Goal: Task Accomplishment & Management: Manage account settings

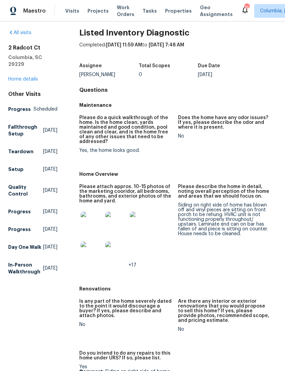
scroll to position [4, 0]
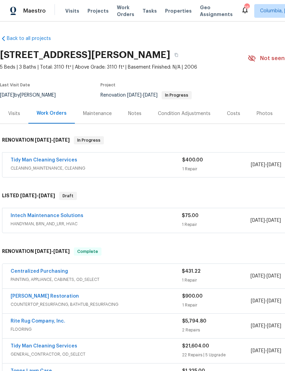
click at [27, 162] on link "Tidy Man Cleaning Services" at bounding box center [44, 160] width 67 height 5
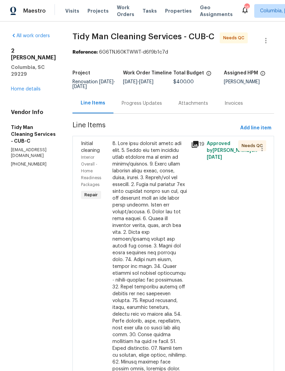
click at [153, 196] on div at bounding box center [149, 293] width 74 height 307
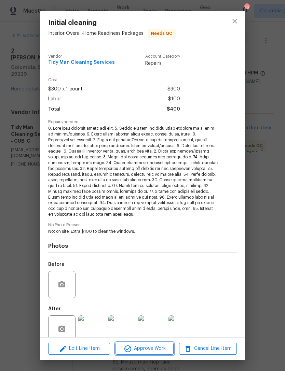
click at [147, 349] on span "Approve Work" at bounding box center [145, 349] width 54 height 9
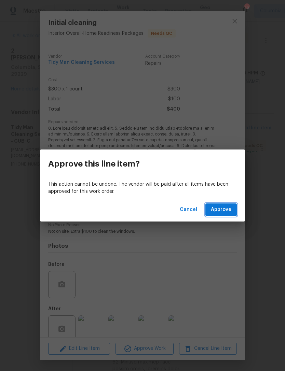
click at [225, 206] on span "Approve" at bounding box center [221, 210] width 20 height 9
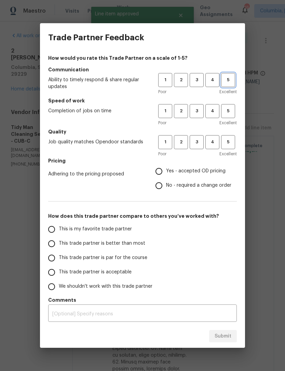
click at [233, 80] on span "5" at bounding box center [228, 80] width 13 height 8
click at [230, 107] on span "5" at bounding box center [228, 111] width 13 height 8
click at [234, 142] on span "5" at bounding box center [228, 142] width 13 height 8
click at [161, 172] on input "Yes - accepted OD pricing" at bounding box center [159, 171] width 14 height 14
radio input "true"
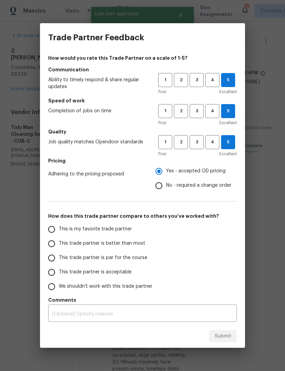
click at [45, 232] on input "This is my favorite trade partner" at bounding box center [51, 229] width 14 height 14
click at [228, 332] on span "Submit" at bounding box center [223, 336] width 17 height 9
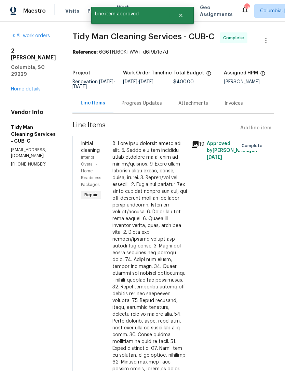
radio input "true"
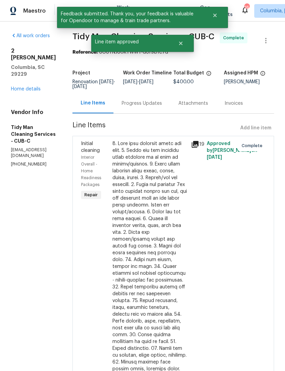
click at [15, 87] on link "Home details" at bounding box center [26, 89] width 30 height 5
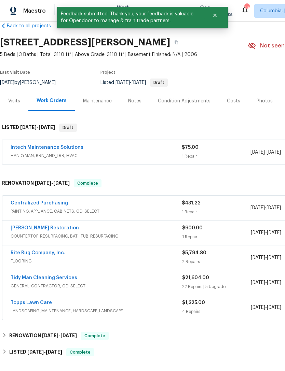
scroll to position [13, 0]
click at [23, 148] on link "Intech Maintenance Solutions" at bounding box center [47, 147] width 73 height 5
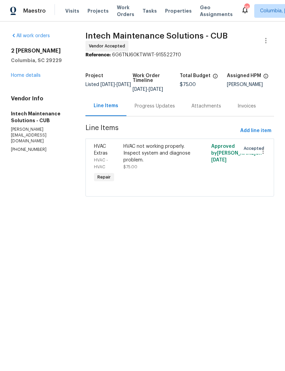
click at [151, 103] on div "Progress Updates" at bounding box center [155, 106] width 40 height 7
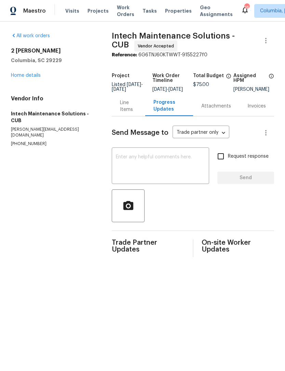
click at [20, 77] on link "Home details" at bounding box center [26, 75] width 30 height 5
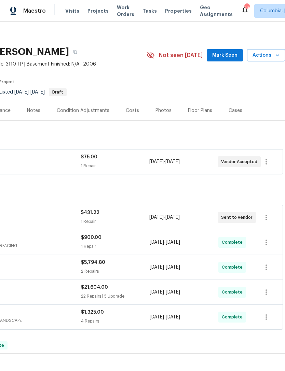
scroll to position [3, 101]
click at [266, 54] on span "Actions" at bounding box center [265, 55] width 27 height 9
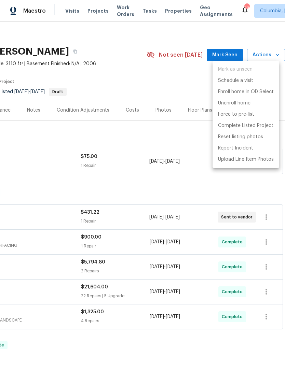
click at [134, 78] on div at bounding box center [142, 185] width 285 height 371
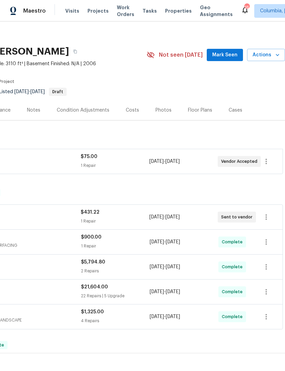
click at [156, 111] on div "Photos" at bounding box center [163, 110] width 16 height 7
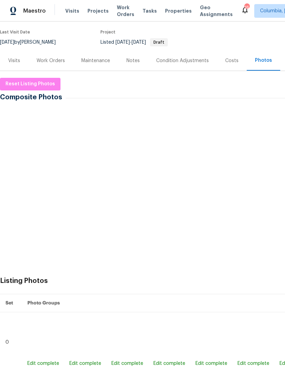
scroll to position [53, 0]
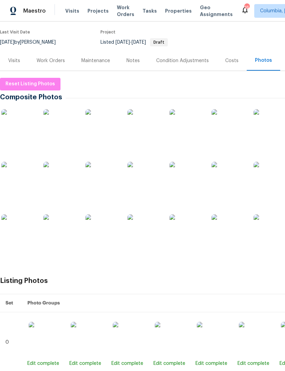
click at [12, 127] on img at bounding box center [18, 126] width 34 height 34
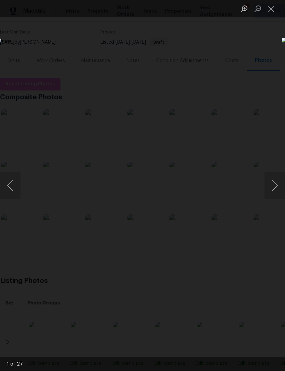
click at [277, 188] on button "Next image" at bounding box center [274, 185] width 20 height 27
click at [281, 190] on button "Next image" at bounding box center [274, 185] width 20 height 27
click at [281, 191] on button "Next image" at bounding box center [274, 185] width 20 height 27
click at [281, 192] on button "Next image" at bounding box center [274, 185] width 20 height 27
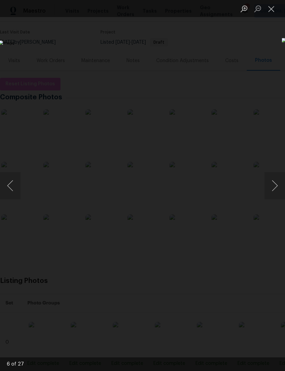
click at [281, 191] on button "Next image" at bounding box center [274, 185] width 20 height 27
click at [281, 189] on button "Next image" at bounding box center [274, 185] width 20 height 27
click at [280, 189] on button "Next image" at bounding box center [274, 185] width 20 height 27
click at [11, 182] on button "Previous image" at bounding box center [10, 185] width 20 height 27
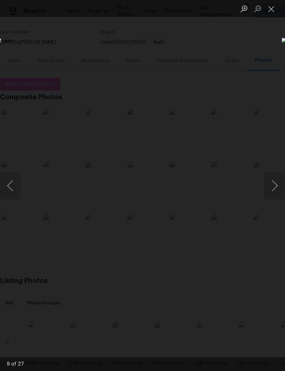
click at [281, 189] on button "Next image" at bounding box center [274, 185] width 20 height 27
click at [278, 188] on button "Next image" at bounding box center [274, 185] width 20 height 27
click at [280, 188] on button "Next image" at bounding box center [274, 185] width 20 height 27
click at [278, 187] on button "Next image" at bounding box center [274, 185] width 20 height 27
click at [278, 188] on button "Next image" at bounding box center [274, 185] width 20 height 27
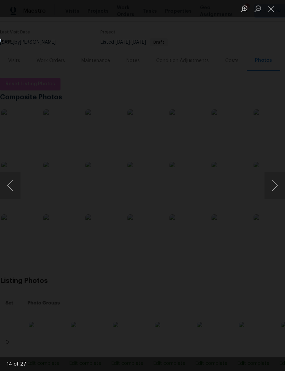
click at [280, 189] on button "Next image" at bounding box center [274, 185] width 20 height 27
click at [10, 189] on button "Previous image" at bounding box center [10, 185] width 20 height 27
click at [279, 189] on button "Next image" at bounding box center [274, 185] width 20 height 27
click at [278, 189] on button "Next image" at bounding box center [274, 185] width 20 height 27
click at [278, 188] on button "Next image" at bounding box center [274, 185] width 20 height 27
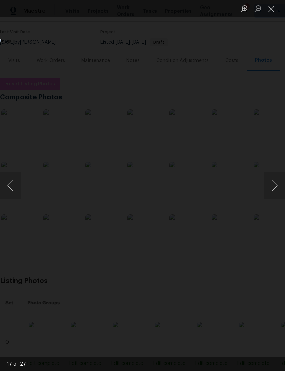
click at [278, 187] on button "Next image" at bounding box center [274, 185] width 20 height 27
click at [277, 188] on button "Next image" at bounding box center [274, 185] width 20 height 27
click at [278, 189] on button "Next image" at bounding box center [274, 185] width 20 height 27
click at [278, 188] on button "Next image" at bounding box center [274, 185] width 20 height 27
click at [277, 187] on button "Next image" at bounding box center [274, 185] width 20 height 27
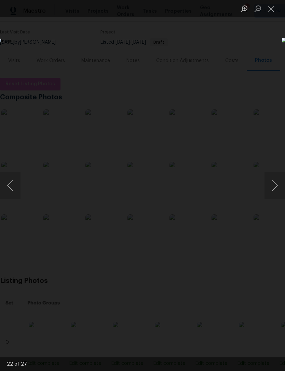
click at [277, 186] on button "Next image" at bounding box center [274, 185] width 20 height 27
click at [277, 187] on button "Next image" at bounding box center [274, 185] width 20 height 27
click at [9, 188] on button "Previous image" at bounding box center [10, 185] width 20 height 27
click at [281, 190] on button "Next image" at bounding box center [274, 185] width 20 height 27
click at [279, 190] on button "Next image" at bounding box center [274, 185] width 20 height 27
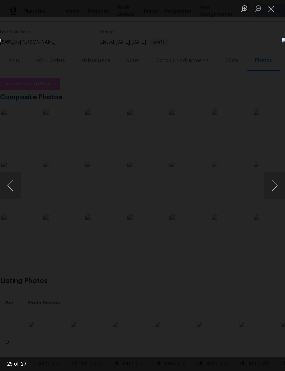
click at [278, 189] on button "Next image" at bounding box center [274, 185] width 20 height 27
click at [279, 189] on button "Next image" at bounding box center [274, 185] width 20 height 27
click at [9, 188] on button "Previous image" at bounding box center [10, 185] width 20 height 27
click at [278, 190] on button "Next image" at bounding box center [274, 185] width 20 height 27
click at [280, 191] on button "Next image" at bounding box center [274, 185] width 20 height 27
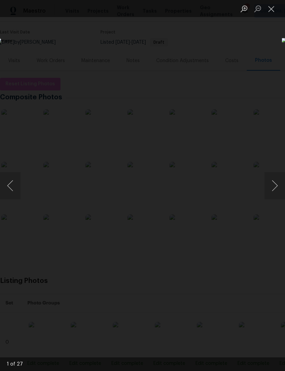
click at [280, 191] on button "Next image" at bounding box center [274, 185] width 20 height 27
click at [281, 190] on button "Next image" at bounding box center [274, 185] width 20 height 27
click at [280, 191] on button "Next image" at bounding box center [274, 185] width 20 height 27
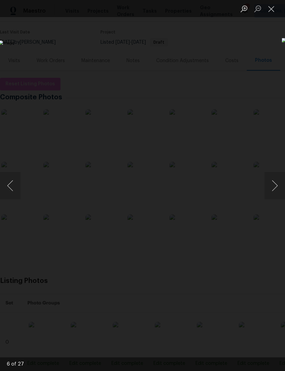
click at [280, 192] on button "Next image" at bounding box center [274, 185] width 20 height 27
click at [280, 191] on button "Next image" at bounding box center [274, 185] width 20 height 27
click at [280, 192] on button "Next image" at bounding box center [274, 185] width 20 height 27
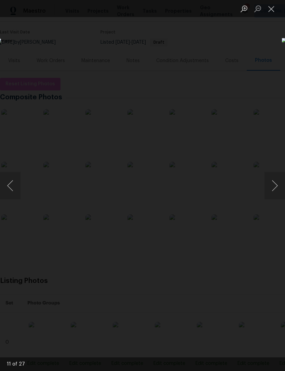
click at [280, 192] on button "Next image" at bounding box center [274, 185] width 20 height 27
click at [281, 191] on button "Next image" at bounding box center [274, 185] width 20 height 27
click at [281, 192] on button "Next image" at bounding box center [274, 185] width 20 height 27
click at [266, 10] on button "Close lightbox" at bounding box center [271, 9] width 14 height 12
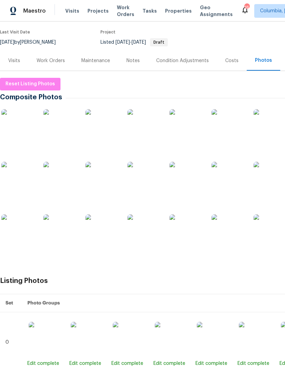
click at [137, 64] on div "Notes" at bounding box center [133, 61] width 30 height 20
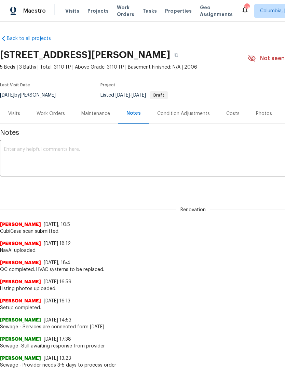
click at [201, 0] on div "Maestro Visits Projects Work Orders Tasks Properties Geo Assignments 16 Columbi…" at bounding box center [142, 11] width 285 height 22
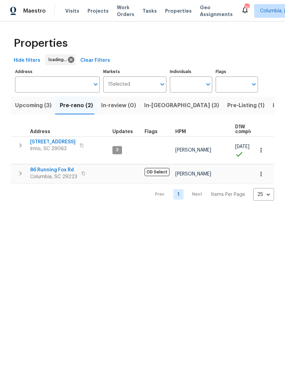
click at [156, 106] on span "In-[GEOGRAPHIC_DATA] (3)" at bounding box center [181, 106] width 75 height 10
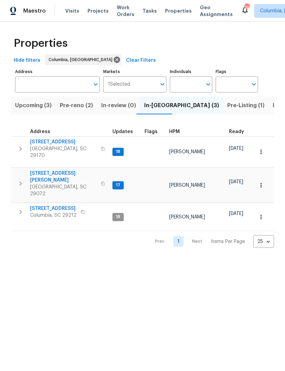
click at [155, 259] on html "Maestro Visits Projects Work Orders Tasks Properties Geo Assignments [GEOGRAPHI…" at bounding box center [142, 129] width 285 height 259
click at [76, 107] on span "Pre-reno (2)" at bounding box center [76, 106] width 33 height 10
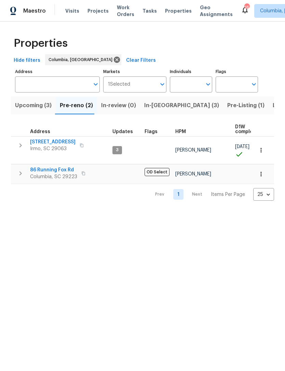
click at [25, 108] on span "Upcoming (3)" at bounding box center [33, 106] width 37 height 10
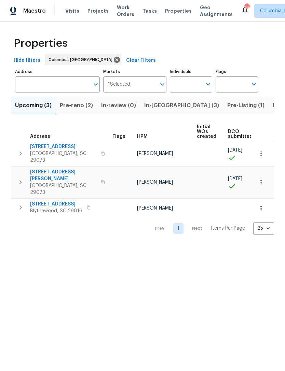
click at [18, 204] on icon "button" at bounding box center [20, 208] width 8 height 8
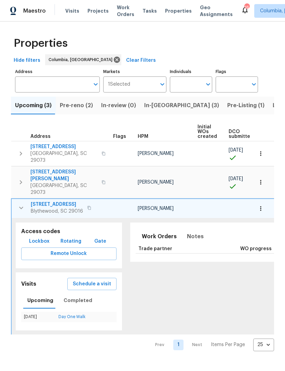
click at [18, 204] on icon "button" at bounding box center [21, 208] width 8 height 8
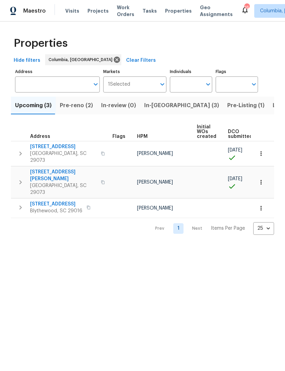
click at [73, 110] on span "Pre-reno (2)" at bounding box center [76, 106] width 33 height 10
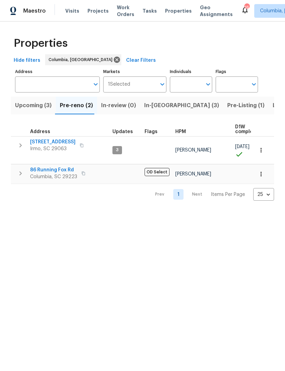
click at [24, 110] on span "Upcoming (3)" at bounding box center [33, 106] width 37 height 10
